Goal: Find specific fact: Find contact information

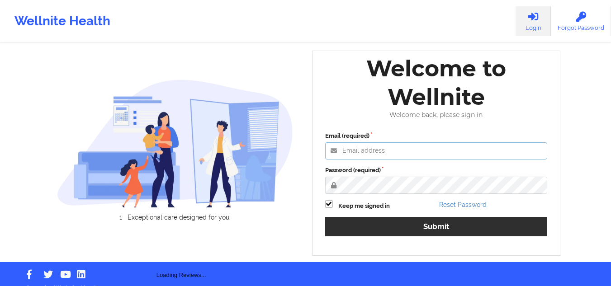
type input "[EMAIL_ADDRESS][DOMAIN_NAME]"
click at [386, 222] on div "Email (required) [EMAIL_ADDRESS][DOMAIN_NAME] Password (required) Keep me signe…" at bounding box center [436, 187] width 235 height 124
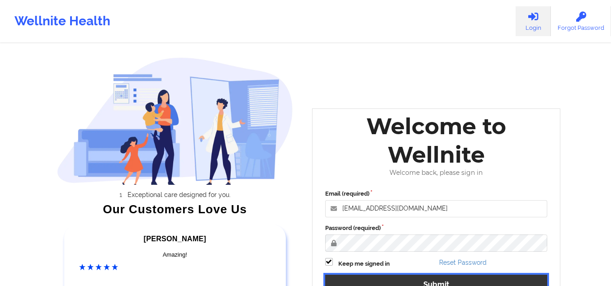
click at [377, 270] on button "Submit" at bounding box center [436, 284] width 222 height 19
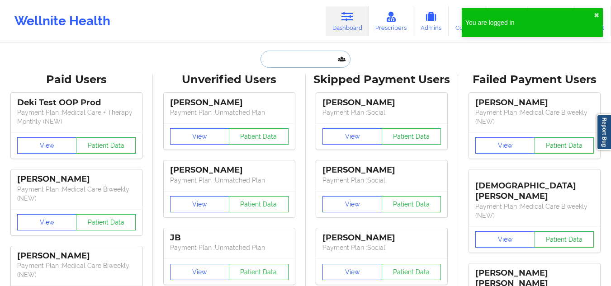
click at [290, 57] on input "text" at bounding box center [304, 59] width 89 height 17
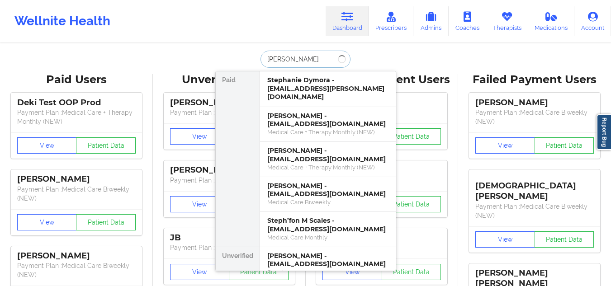
type input "[PERSON_NAME]"
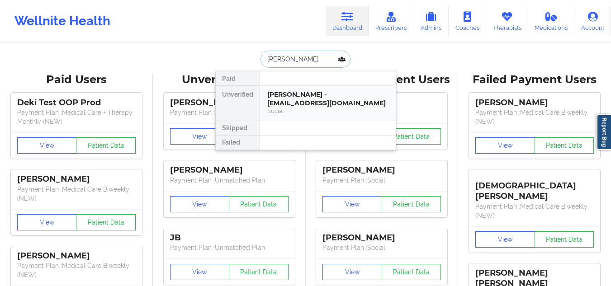
click at [308, 108] on div "Social" at bounding box center [327, 111] width 121 height 8
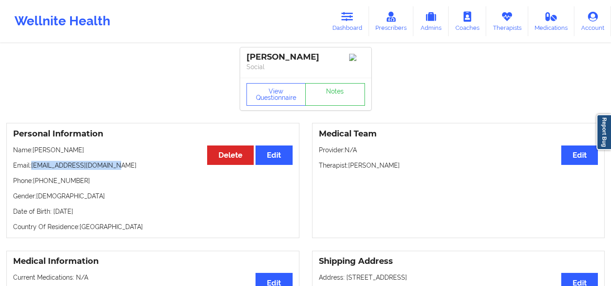
drag, startPoint x: 118, startPoint y: 171, endPoint x: 32, endPoint y: 167, distance: 86.0
click at [32, 167] on p "Email: [EMAIL_ADDRESS][DOMAIN_NAME]" at bounding box center [152, 165] width 279 height 9
copy p "[EMAIL_ADDRESS][DOMAIN_NAME]"
